Goal: Task Accomplishment & Management: Book appointment/travel/reservation

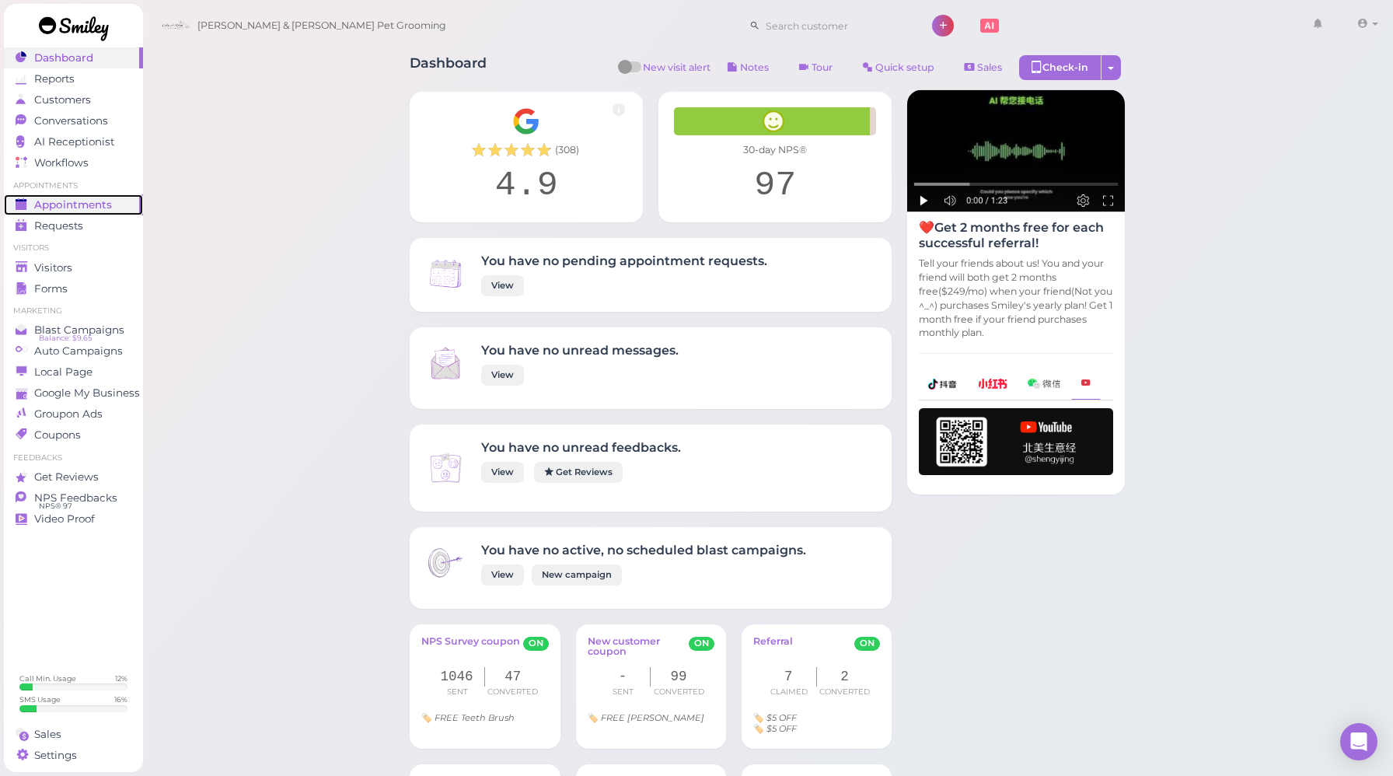
click at [89, 209] on span "Appointments" at bounding box center [73, 204] width 78 height 13
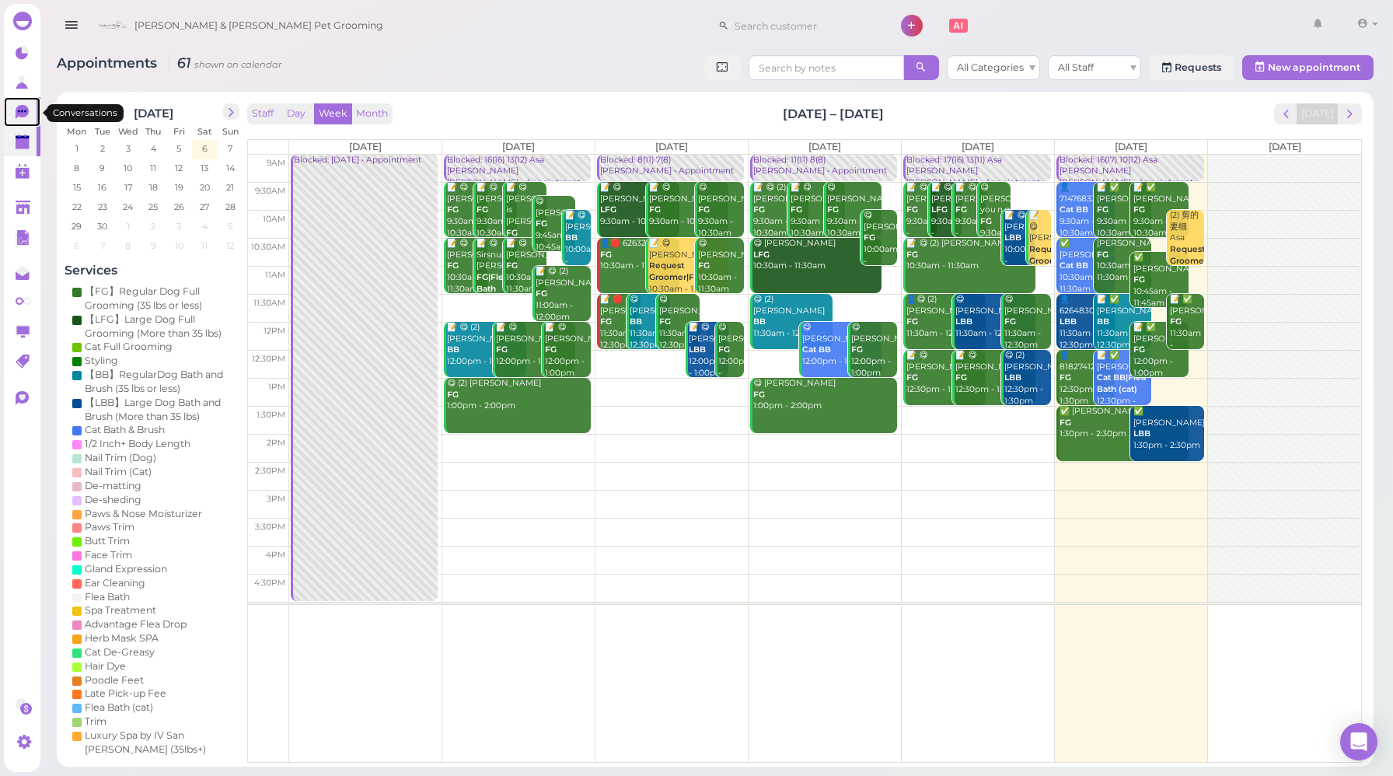
click at [29, 110] on icon at bounding box center [24, 113] width 16 height 16
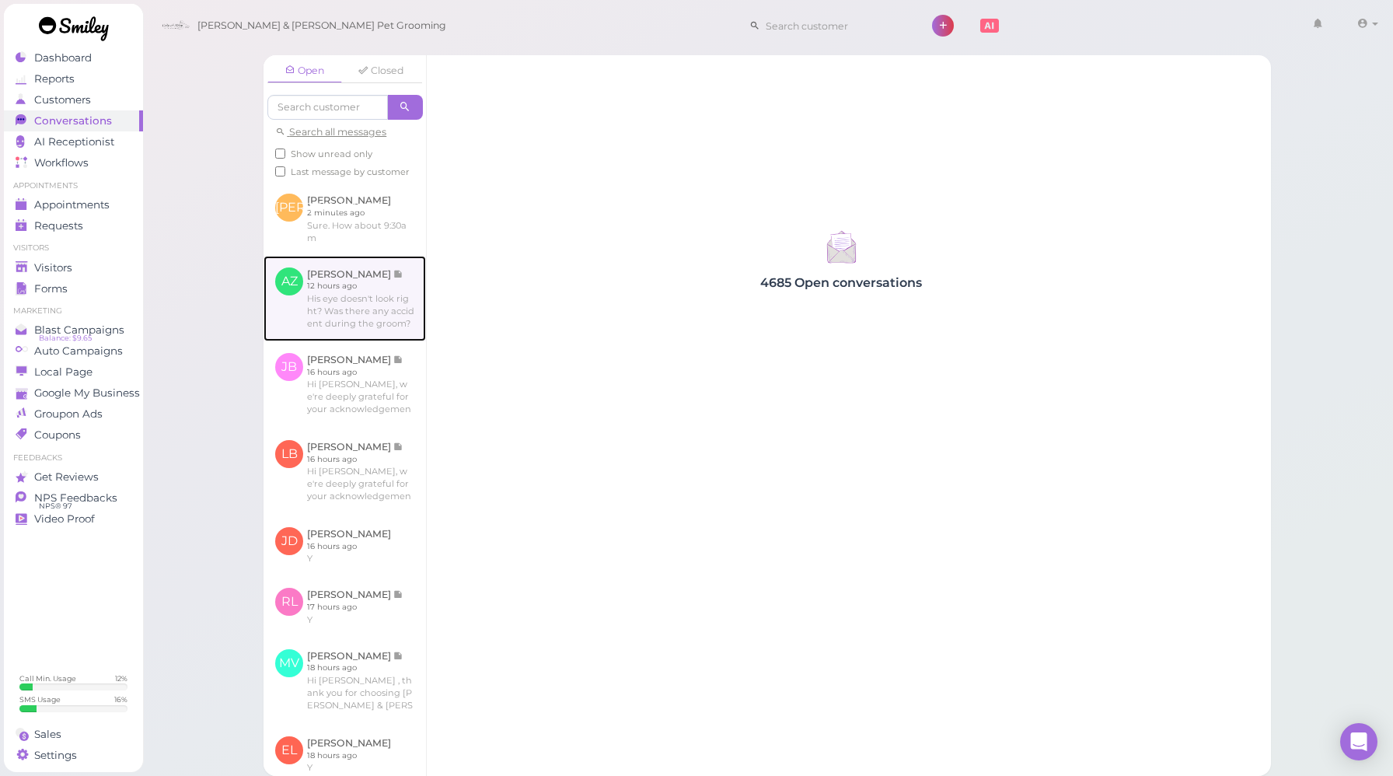
click at [339, 305] on link at bounding box center [344, 298] width 162 height 85
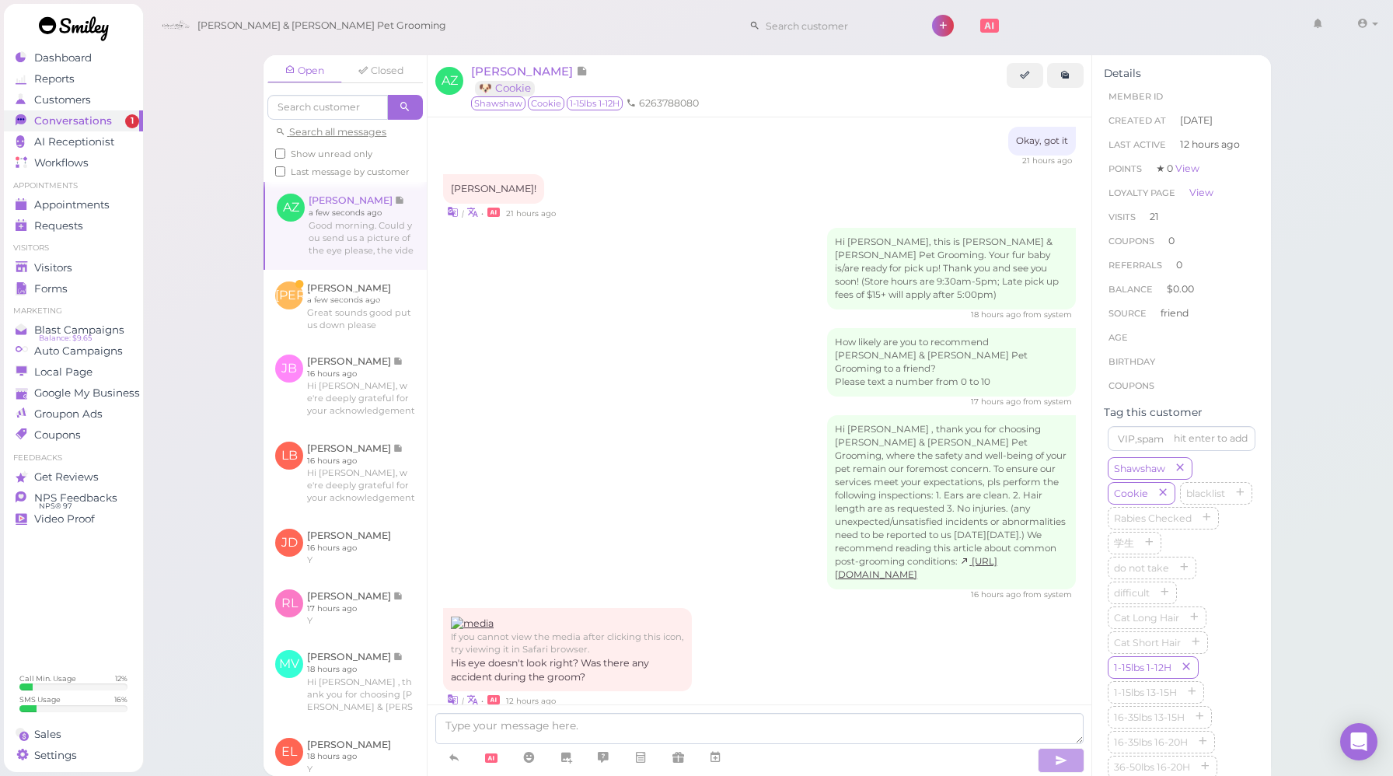
scroll to position [2080, 0]
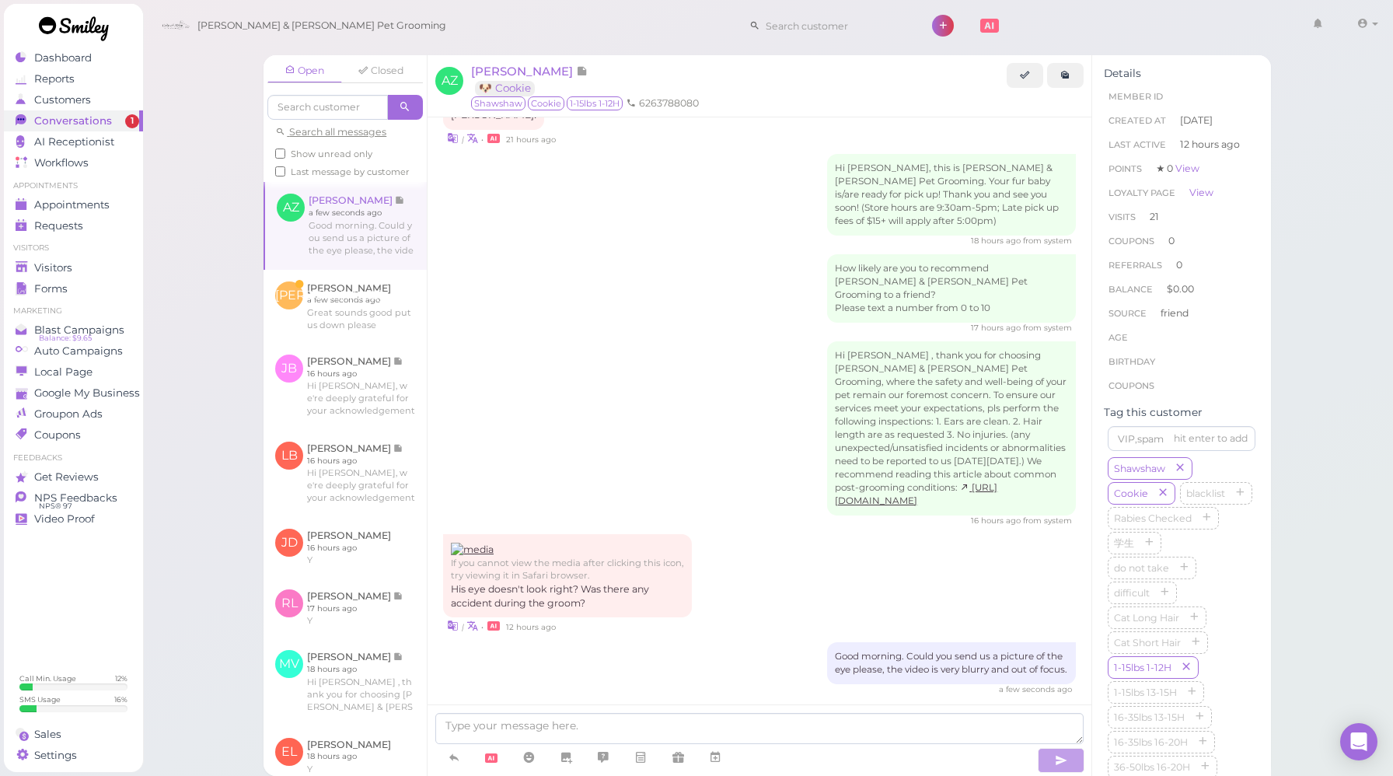
click at [597, 396] on div "Hi [PERSON_NAME] , thank you for choosing [PERSON_NAME] & [PERSON_NAME] Pet Gro…" at bounding box center [759, 433] width 633 height 185
click at [337, 323] on link at bounding box center [344, 306] width 163 height 73
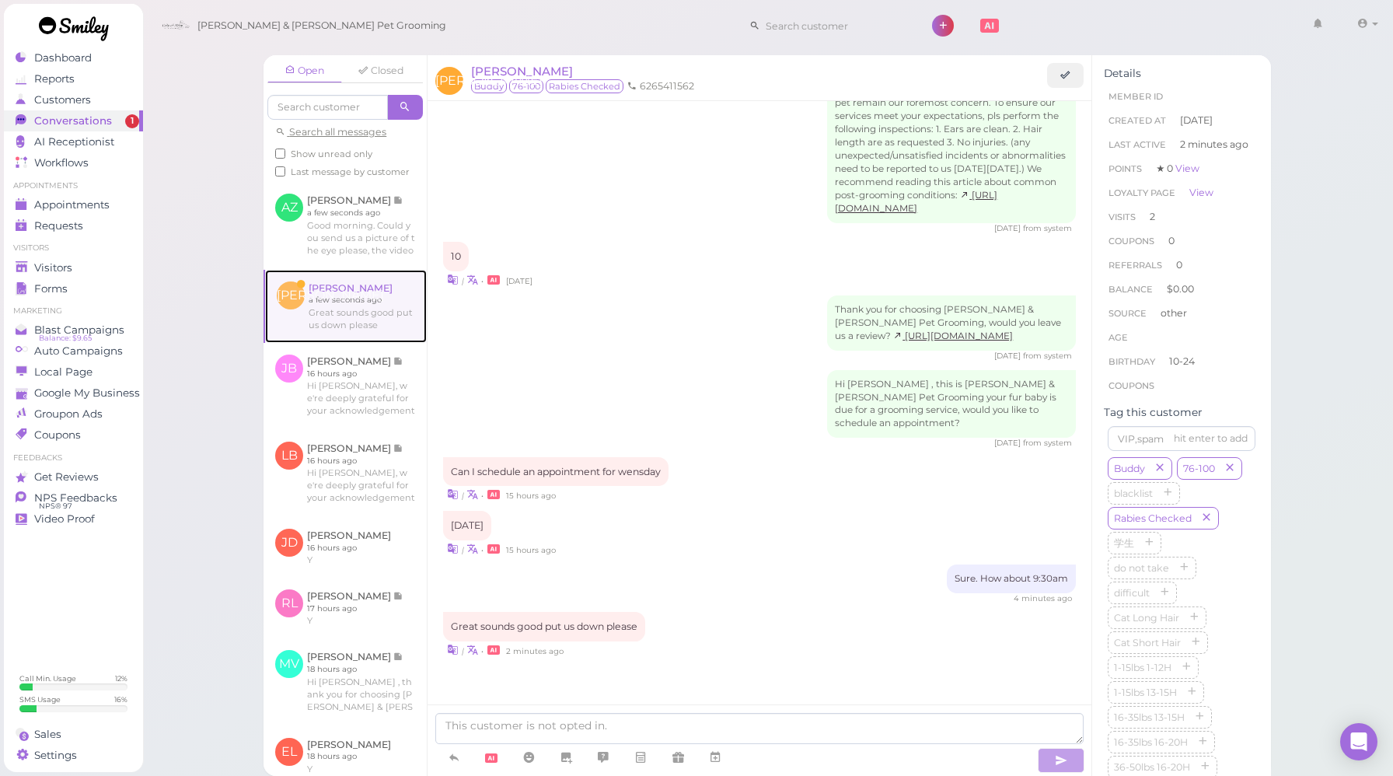
scroll to position [1919, 0]
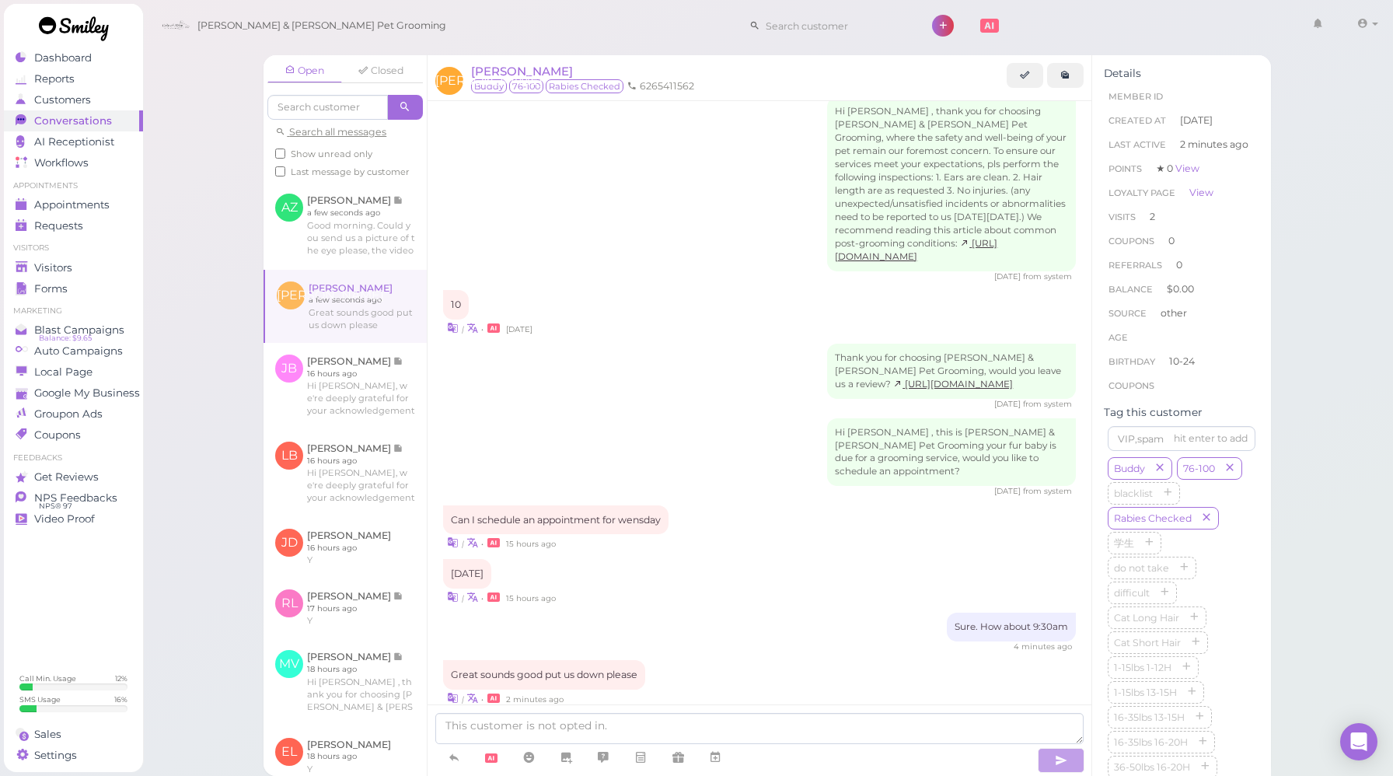
click at [210, 434] on div "Open Closed Search all messages Show unread only Last message by customer AZ [P…" at bounding box center [767, 388] width 1251 height 776
click at [710, 762] on icon at bounding box center [715, 757] width 12 height 16
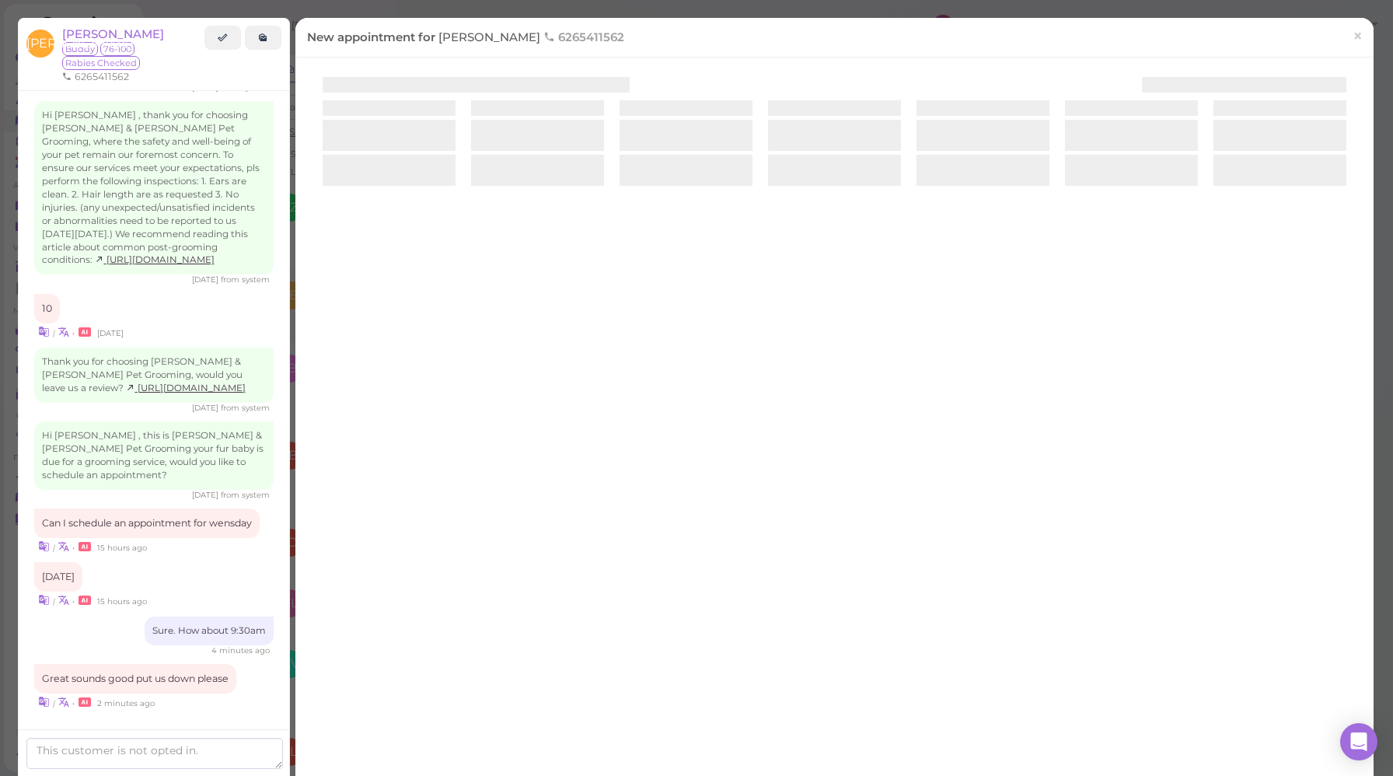
scroll to position [1921, 0]
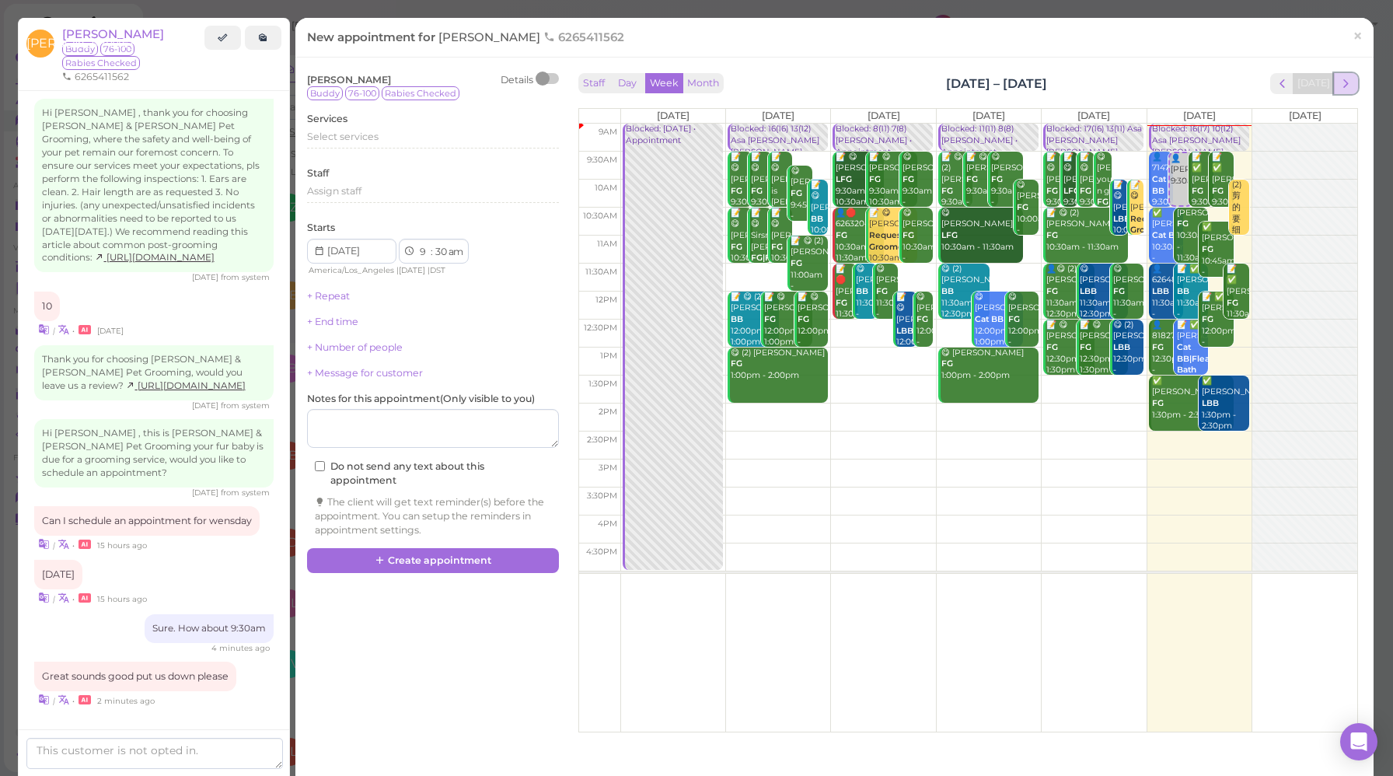
click at [1343, 83] on span "next" at bounding box center [1345, 83] width 15 height 15
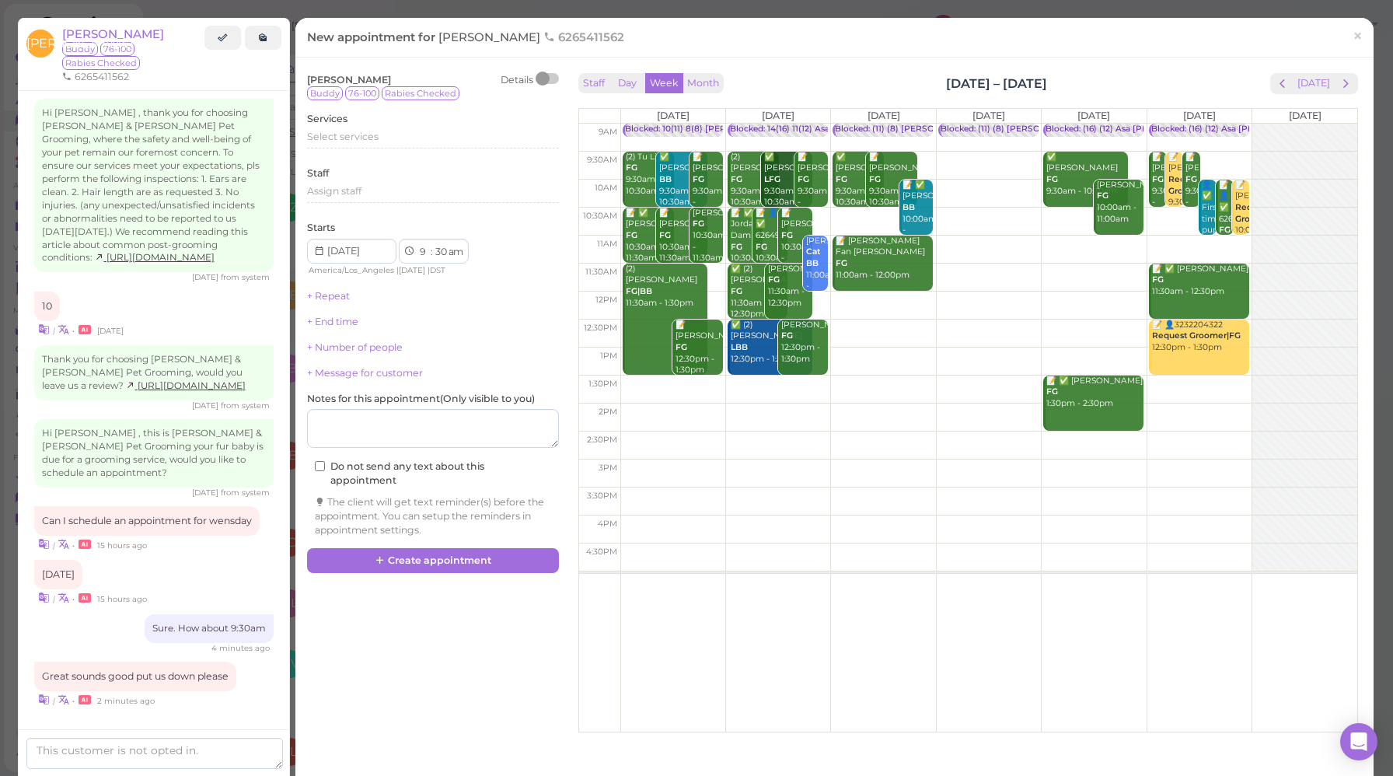
click at [922, 155] on td at bounding box center [988, 166] width 737 height 28
type input "[DATE]"
click at [368, 139] on span "Select services" at bounding box center [342, 137] width 71 height 12
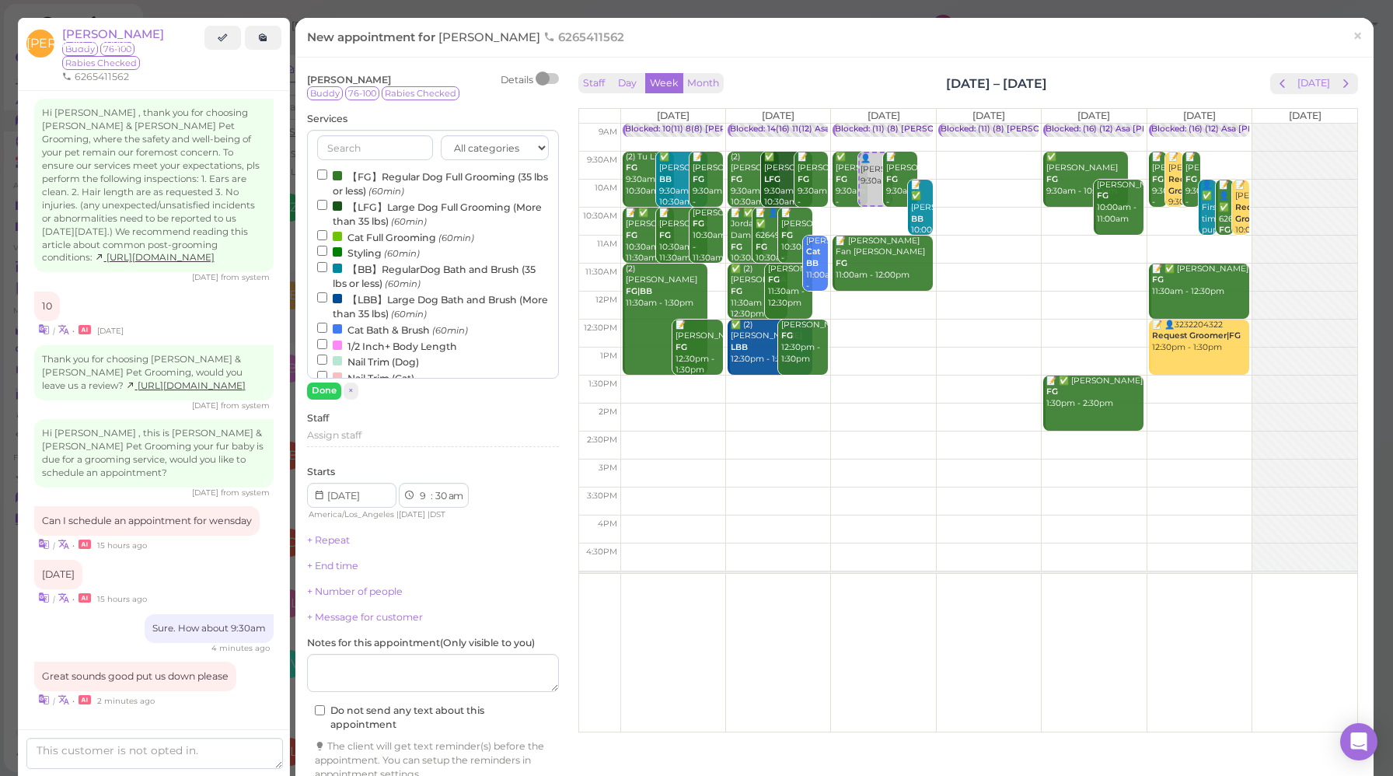
click at [385, 206] on label "【LFG】Large Dog Full Grooming (More than 35 lbs) (60min)" at bounding box center [433, 213] width 232 height 30
click at [327, 206] on input "【LFG】Large Dog Full Grooming (More than 35 lbs) (60min)" at bounding box center [322, 205] width 10 height 10
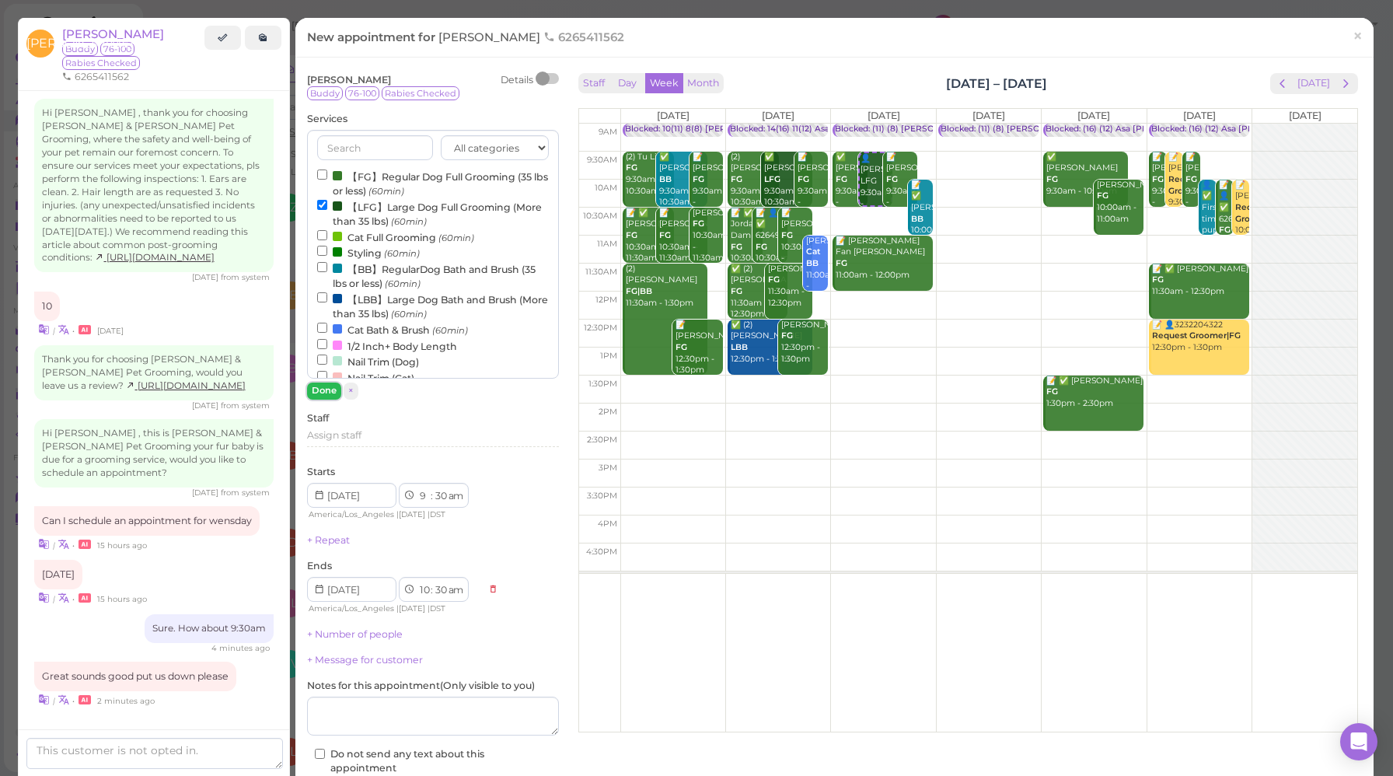
click at [321, 389] on button "Done" at bounding box center [324, 390] width 34 height 16
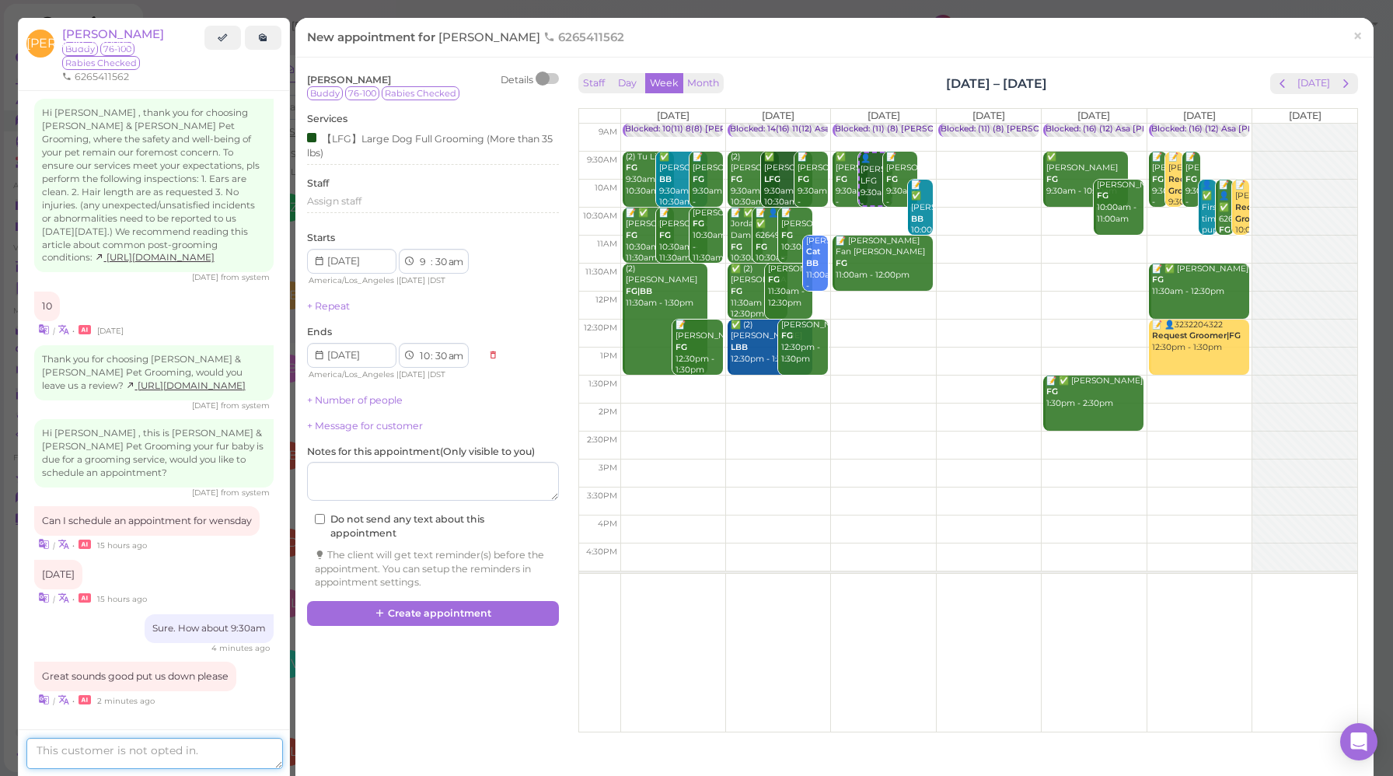
click at [190, 751] on textarea at bounding box center [154, 753] width 256 height 31
type textarea "Full grooming correct?"
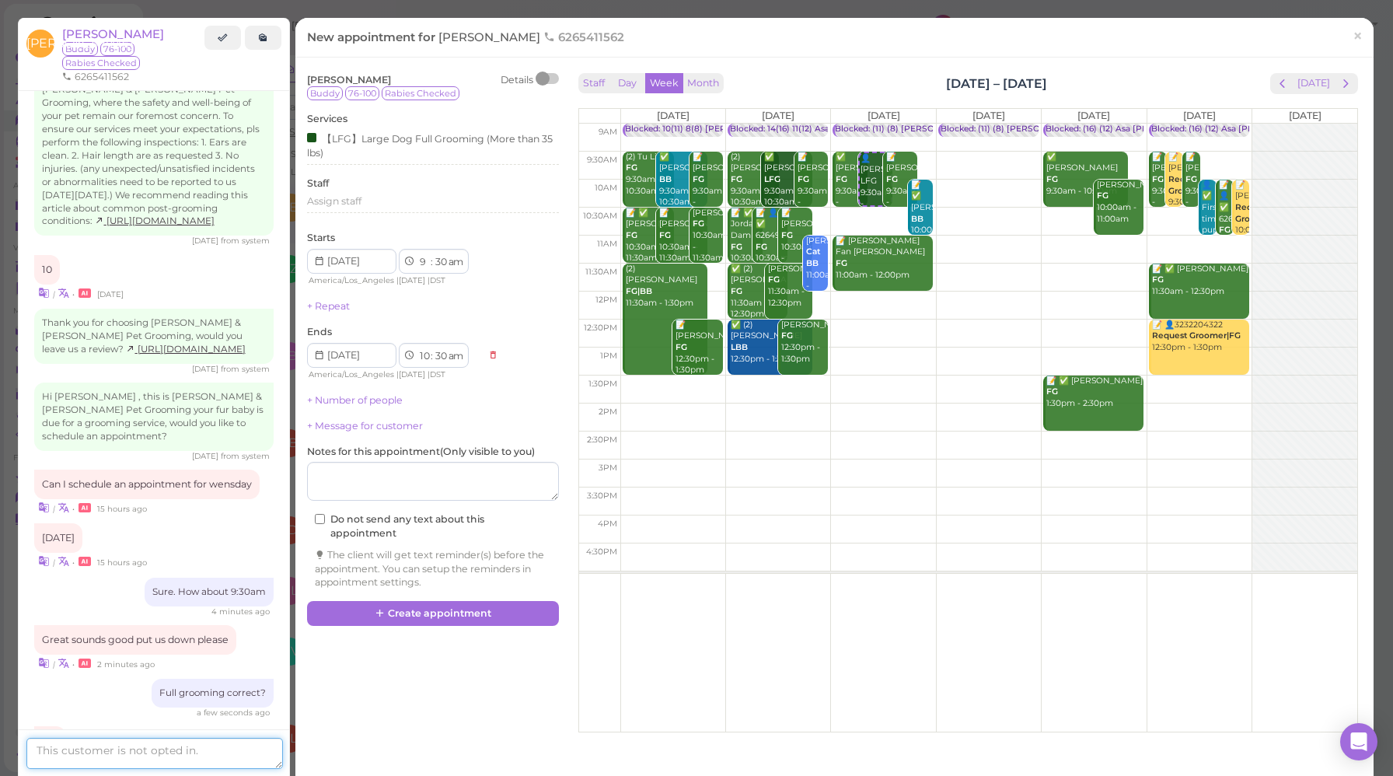
scroll to position [2023, 0]
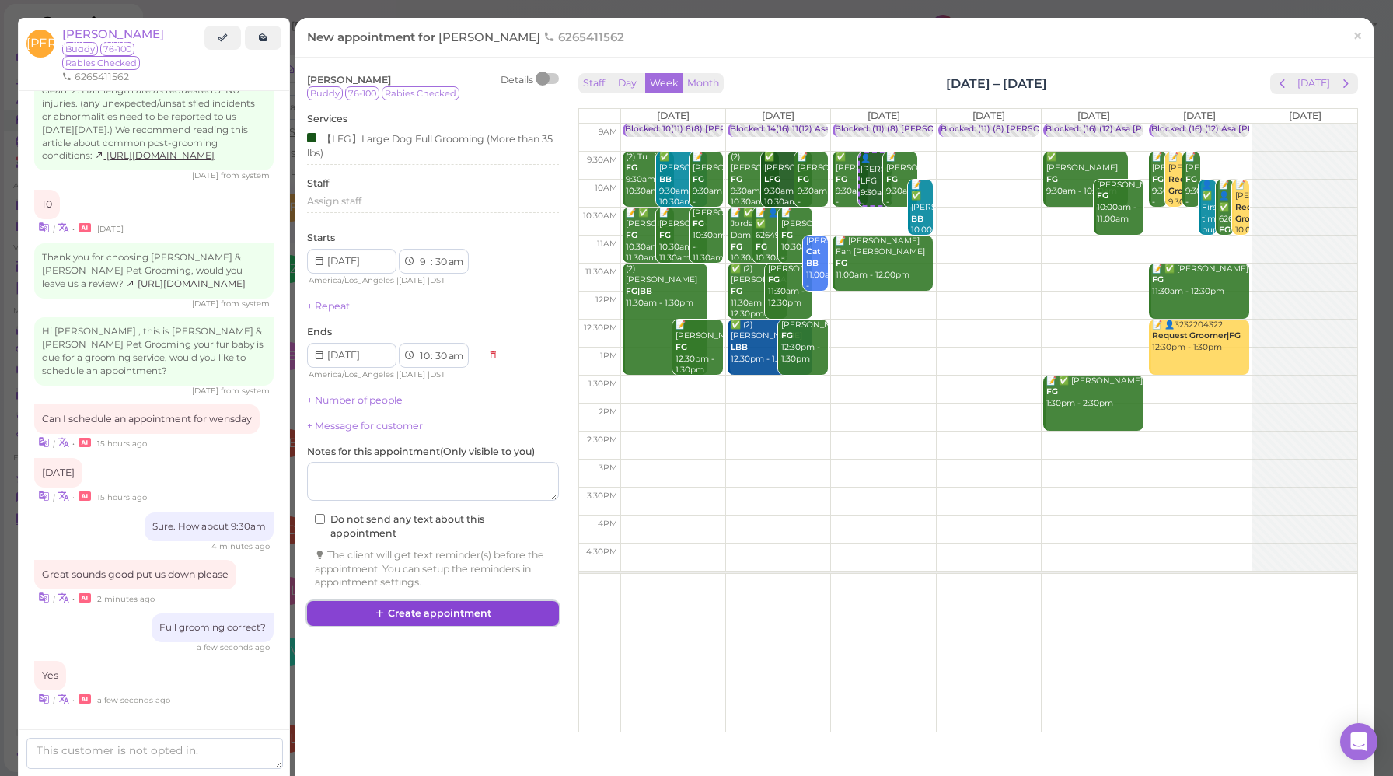
click at [434, 621] on button "Create appointment" at bounding box center [433, 613] width 252 height 25
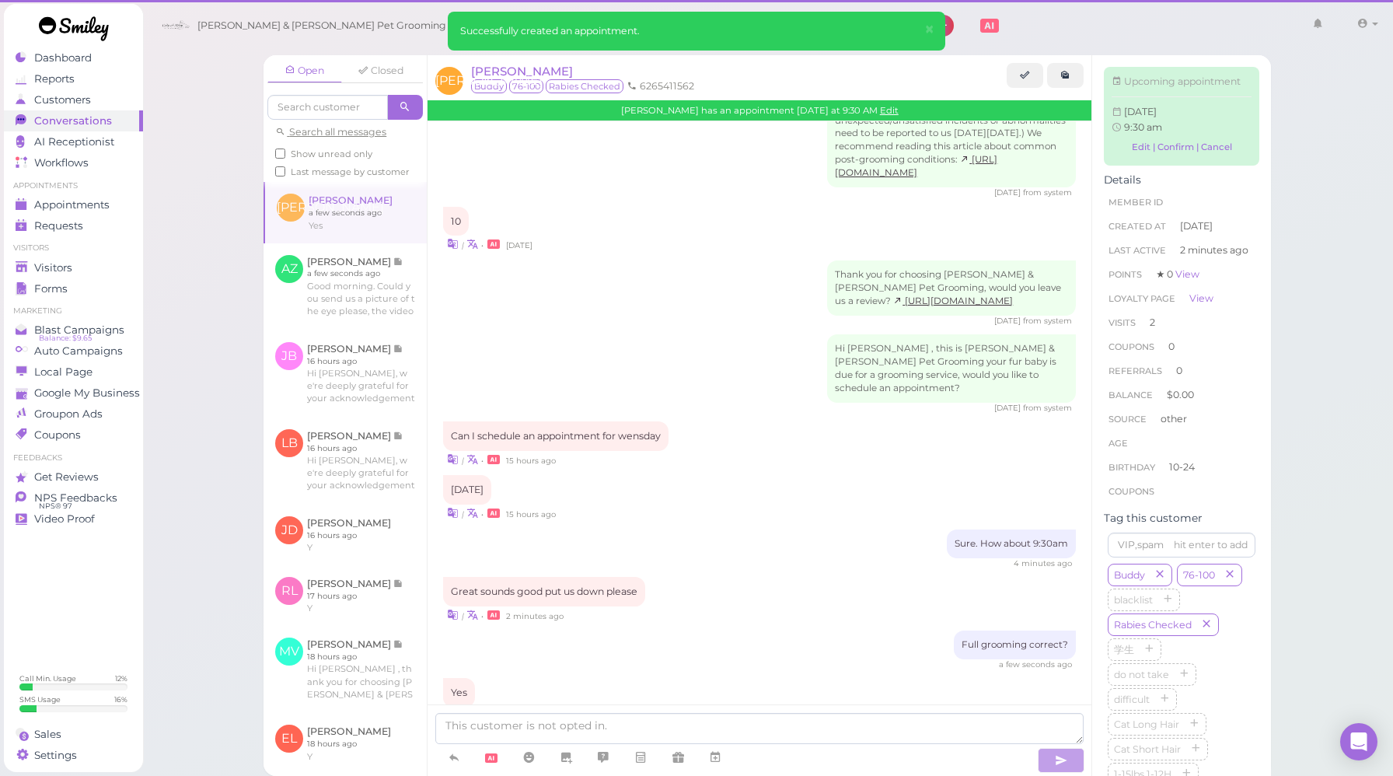
scroll to position [1997, 0]
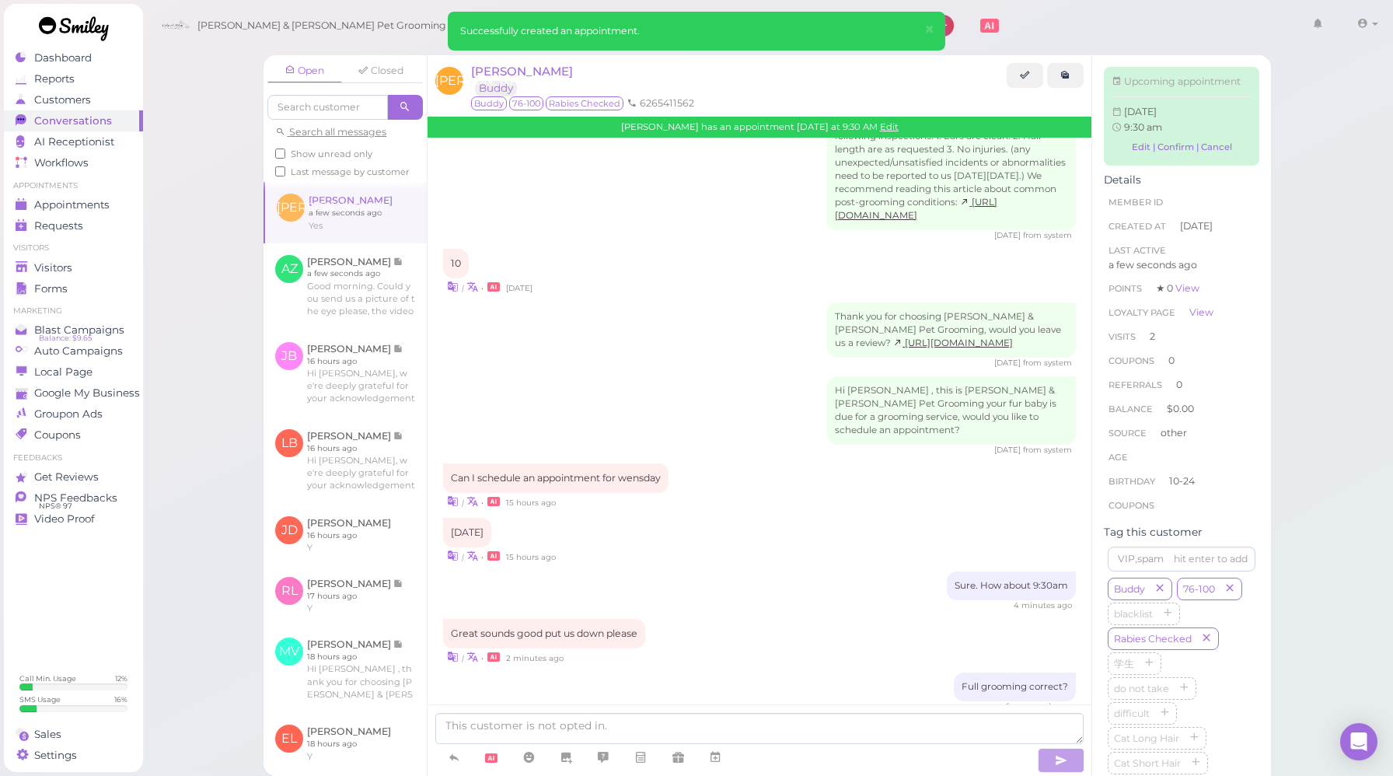
scroll to position [2182, 0]
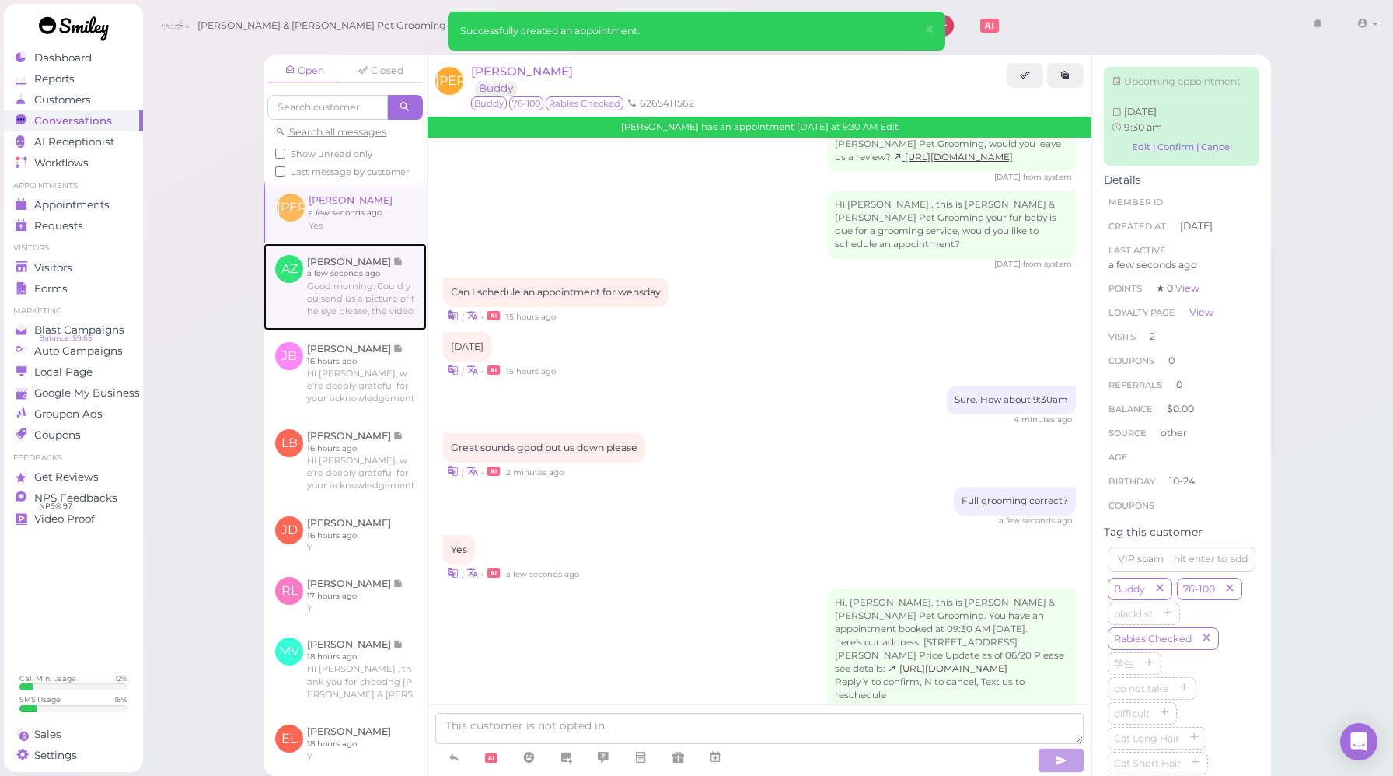
click at [336, 302] on link at bounding box center [344, 286] width 163 height 87
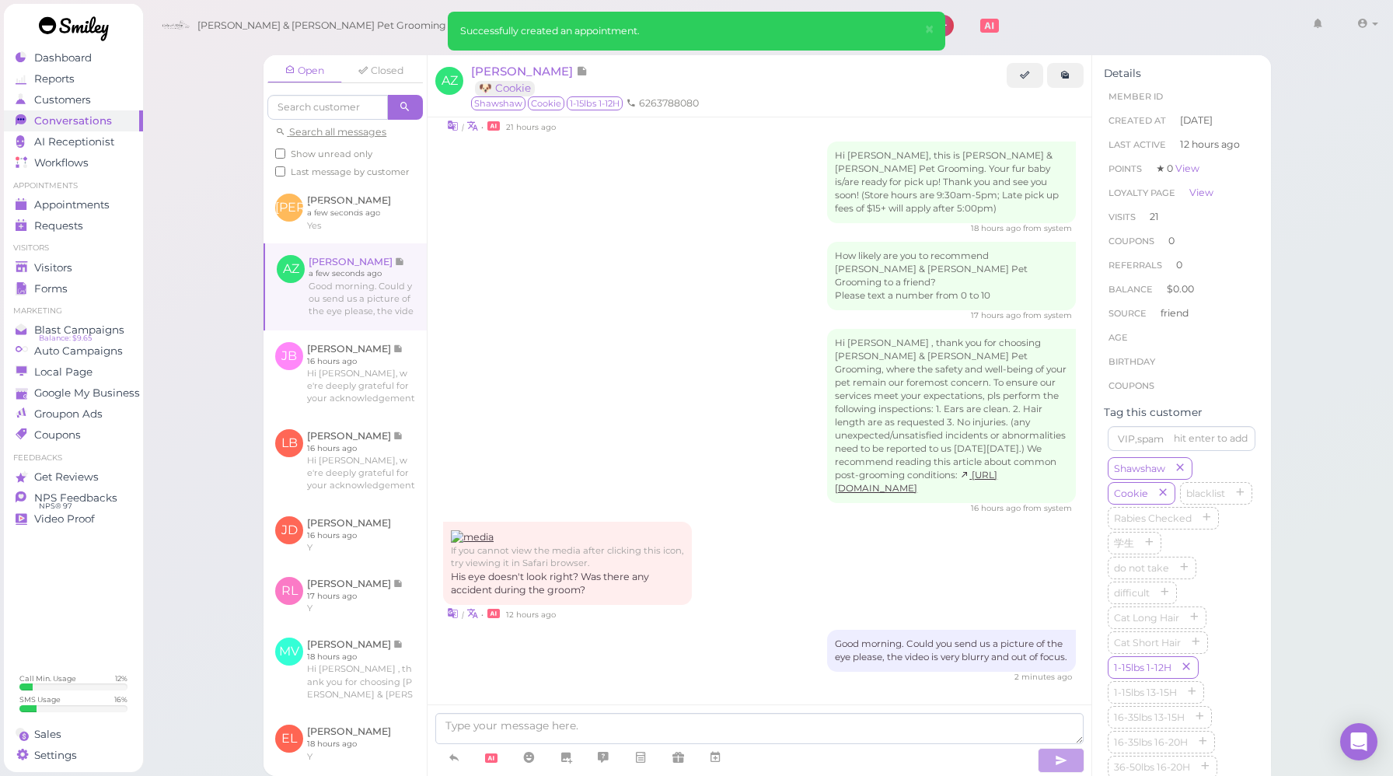
click at [707, 284] on div "How likely are you to recommend [PERSON_NAME] & [PERSON_NAME] Pet Grooming to a…" at bounding box center [759, 281] width 633 height 79
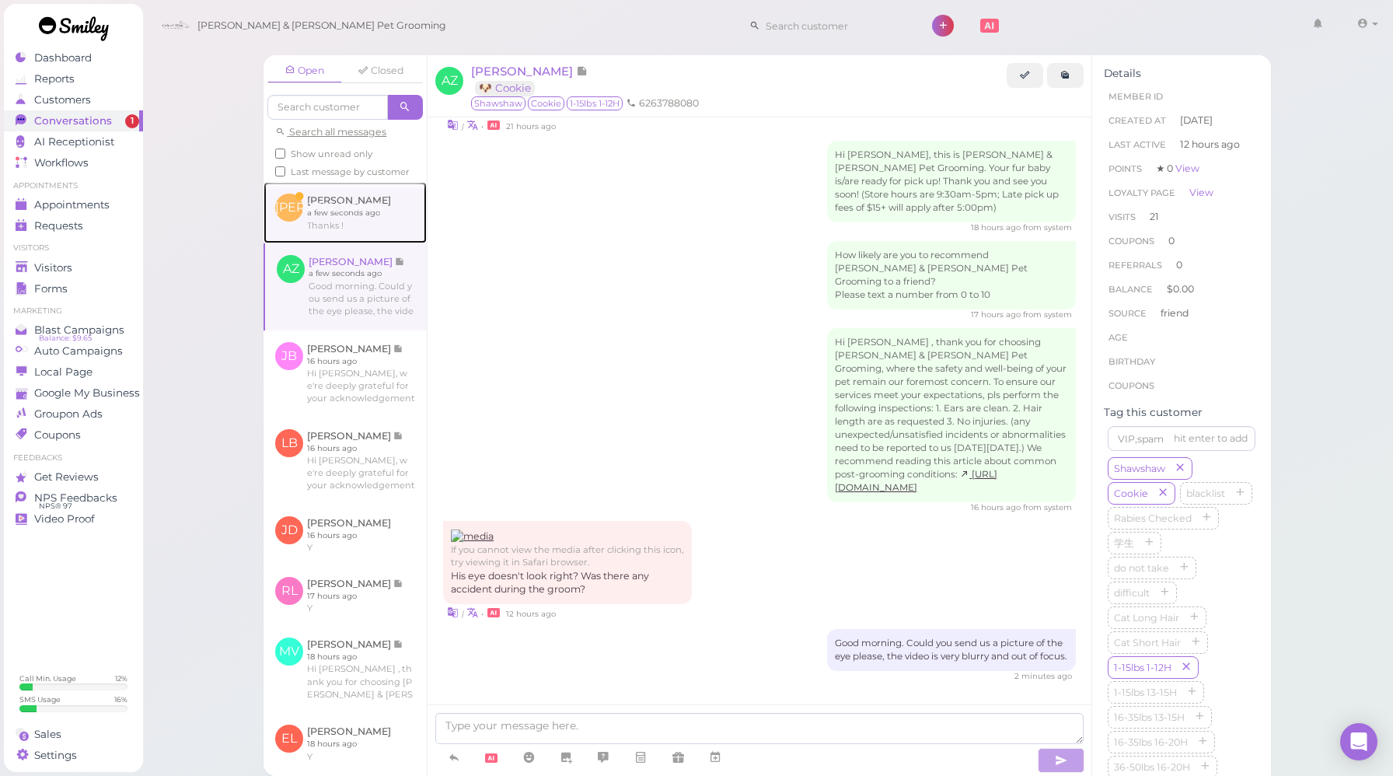
click at [384, 225] on link at bounding box center [344, 212] width 163 height 61
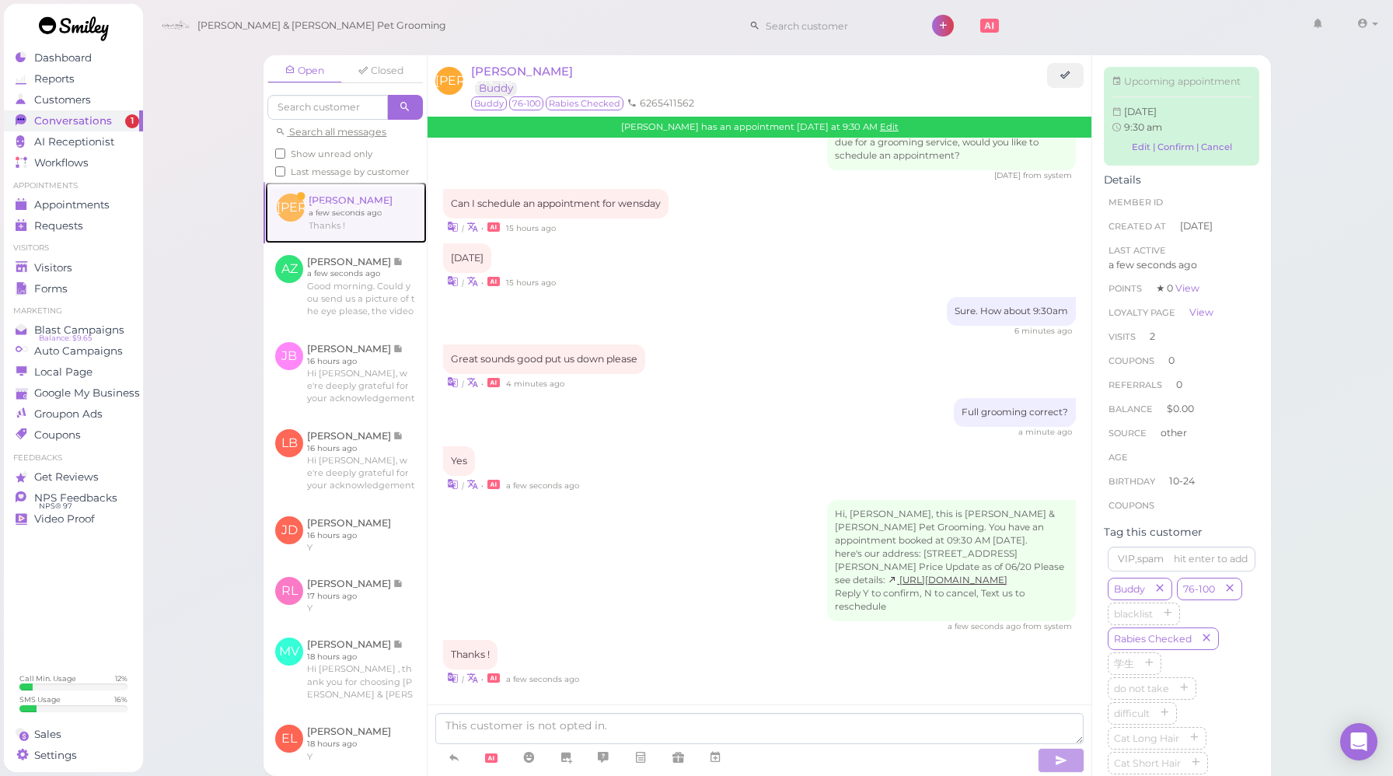
scroll to position [1783, 0]
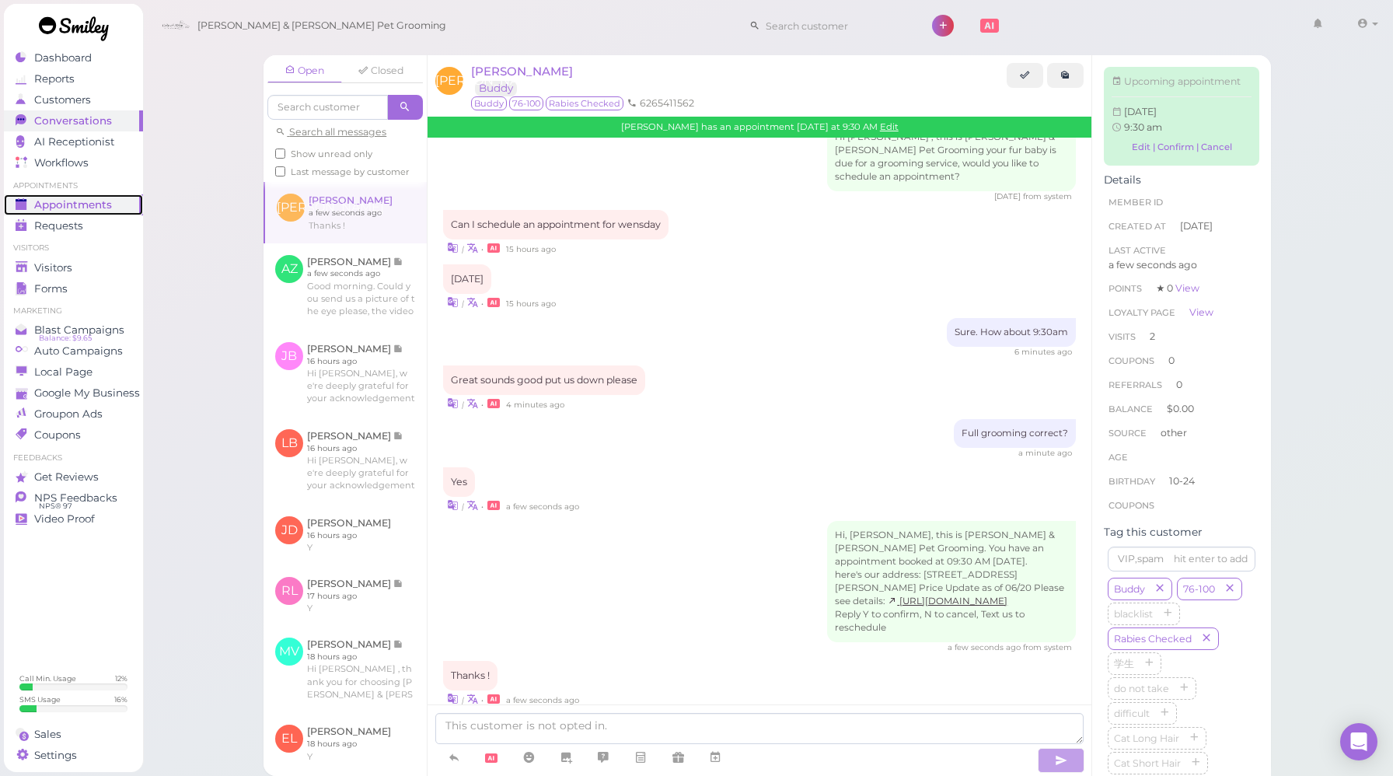
click at [87, 197] on link "Appointments" at bounding box center [73, 204] width 139 height 21
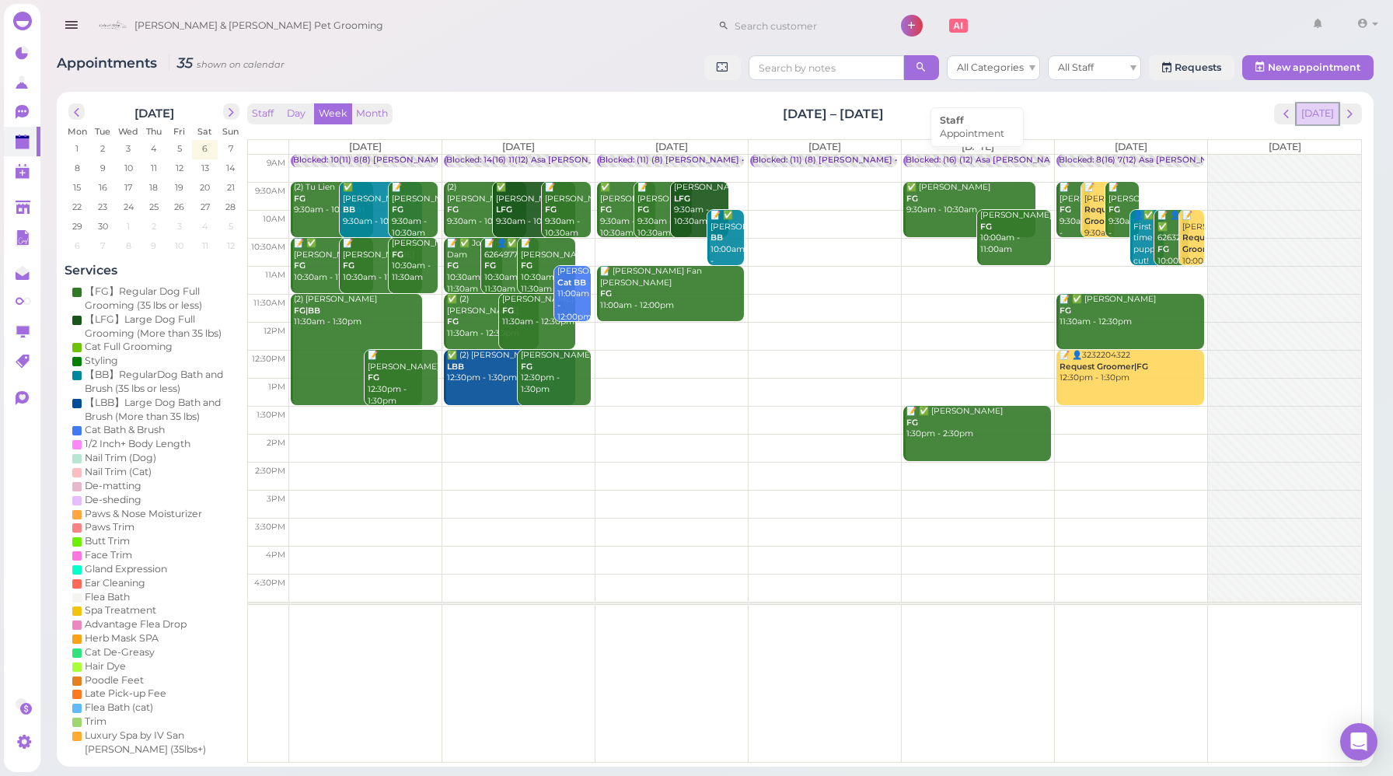
click at [1320, 118] on button "[DATE]" at bounding box center [1317, 113] width 42 height 21
